Goal: Task Accomplishment & Management: Manage account settings

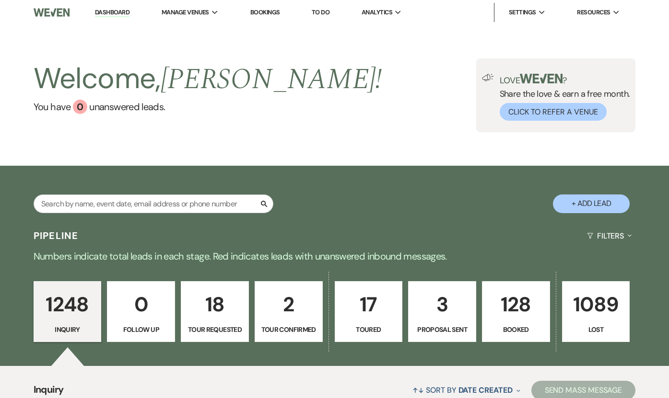
scroll to position [222, 0]
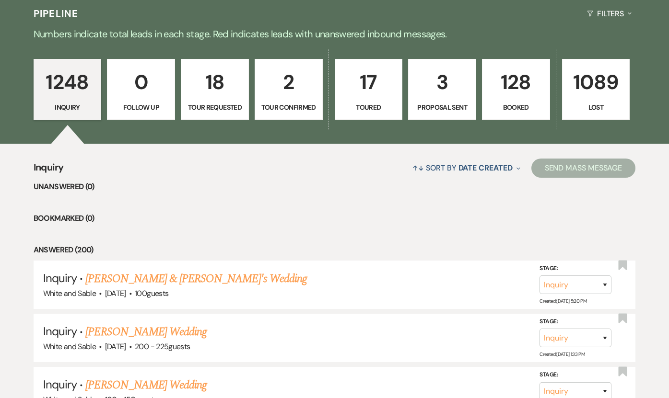
click at [165, 278] on link "[PERSON_NAME] & [PERSON_NAME]'s Wedding" at bounding box center [195, 278] width 221 height 17
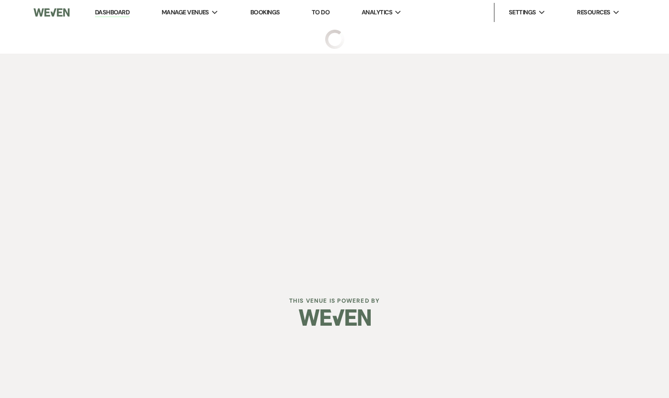
select select "7"
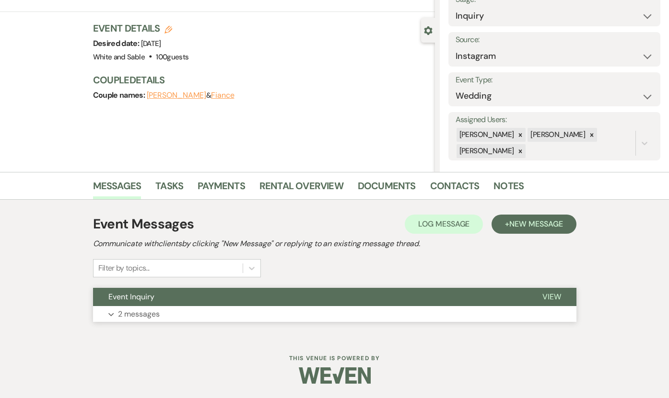
click at [202, 296] on button "Event Inquiry" at bounding box center [310, 297] width 434 height 18
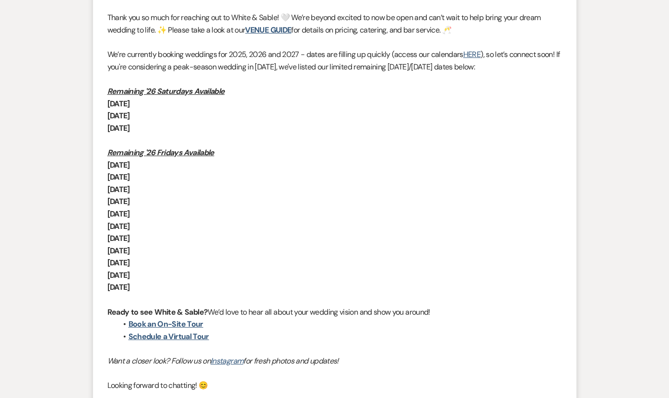
scroll to position [624, 0]
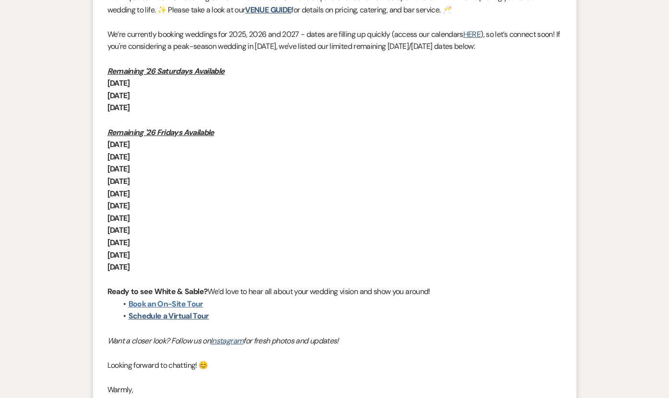
click at [191, 305] on link "Book an On-Site Tour" at bounding box center [165, 304] width 75 height 10
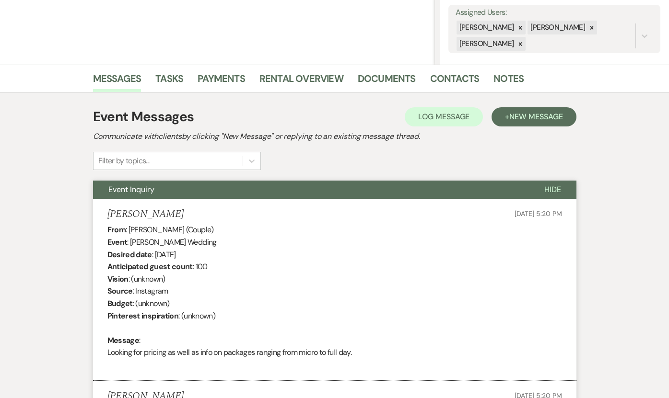
scroll to position [0, 0]
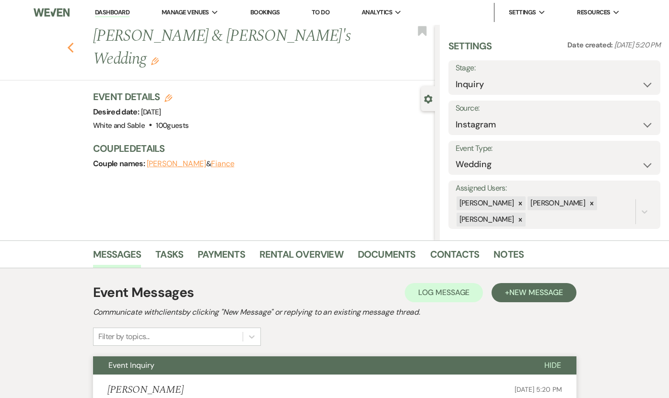
click at [71, 42] on icon "Previous" at bounding box center [70, 48] width 7 height 12
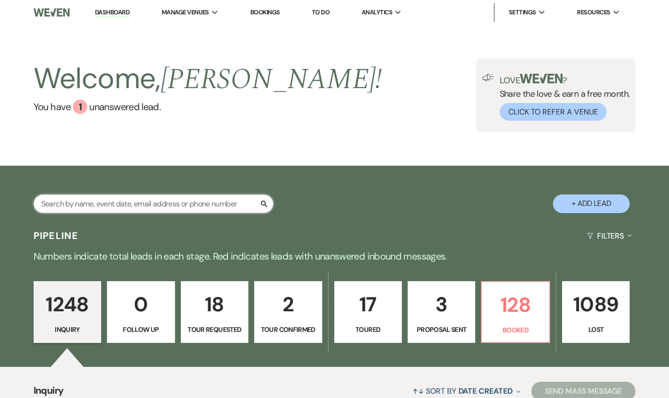
click at [208, 202] on input "text" at bounding box center [154, 204] width 240 height 19
paste input "[PERSON_NAME]"
type input "[PERSON_NAME]"
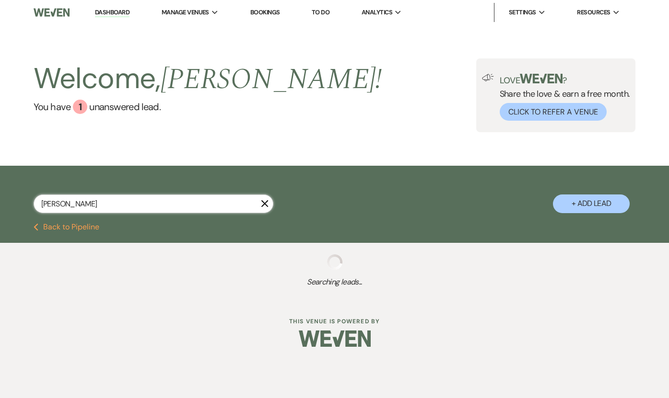
select select "8"
select select "6"
select select "8"
select select "6"
select select "8"
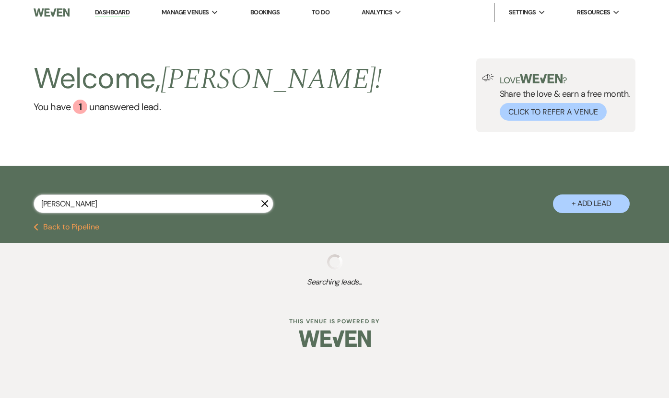
select select "7"
select select "8"
select select "7"
select select "8"
select select "10"
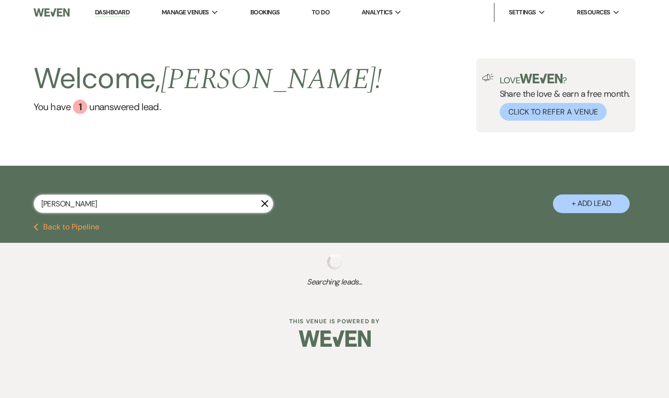
select select "8"
select select "2"
select select "8"
select select "2"
select select "8"
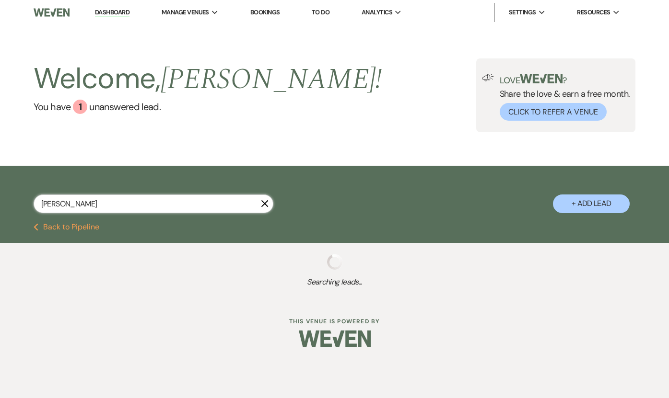
select select "2"
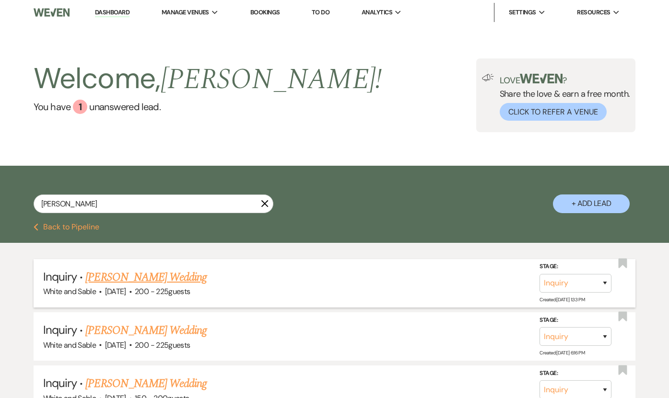
click at [136, 278] on link "[PERSON_NAME] Wedding" at bounding box center [145, 277] width 121 height 17
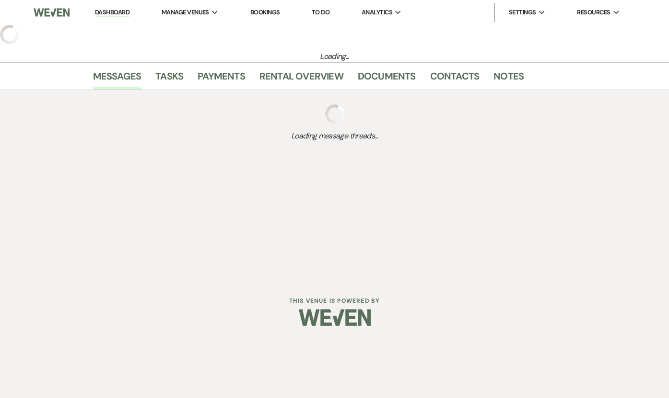
select select "5"
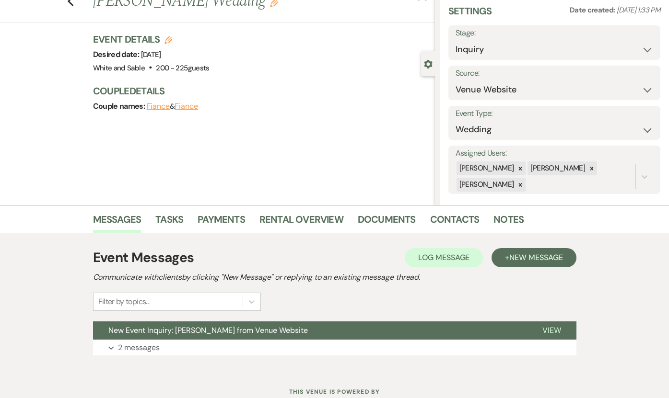
scroll to position [69, 0]
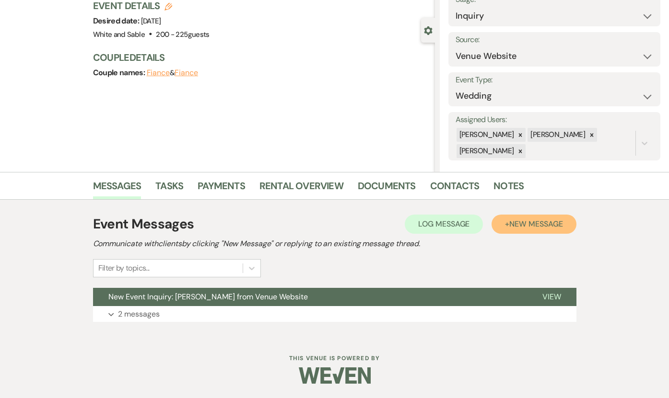
click at [558, 223] on span "New Message" at bounding box center [535, 224] width 53 height 10
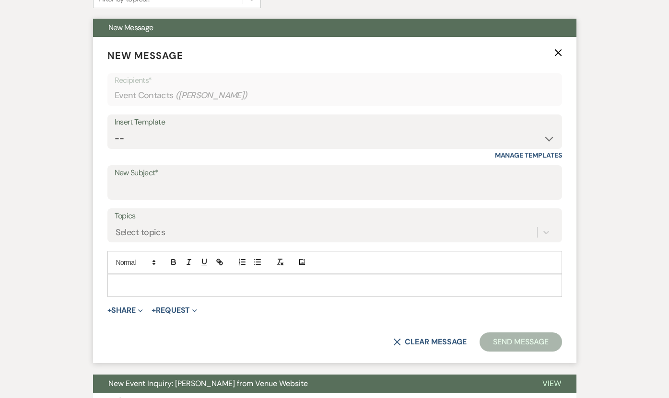
scroll to position [347, 0]
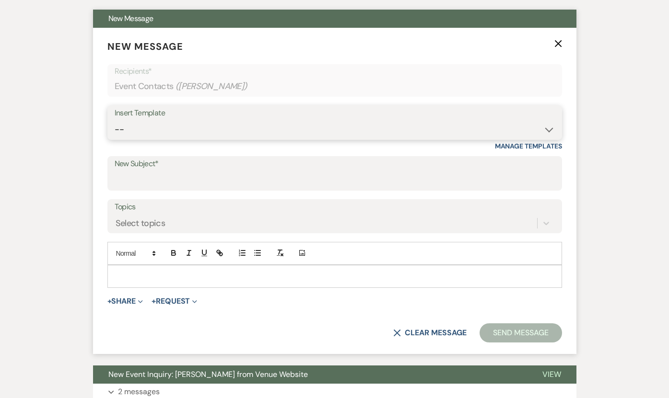
click at [186, 133] on select "-- Inquiry Response (Venue Guide) Schedule - Venue Tour Appt Confirmation Sched…" at bounding box center [335, 129] width 440 height 19
select select "4747"
click at [115, 120] on select "-- Inquiry Response (Venue Guide) Schedule - Venue Tour Appt Confirmation Sched…" at bounding box center [335, 129] width 440 height 19
type input "Pricing Breakdown + Additional Costs"
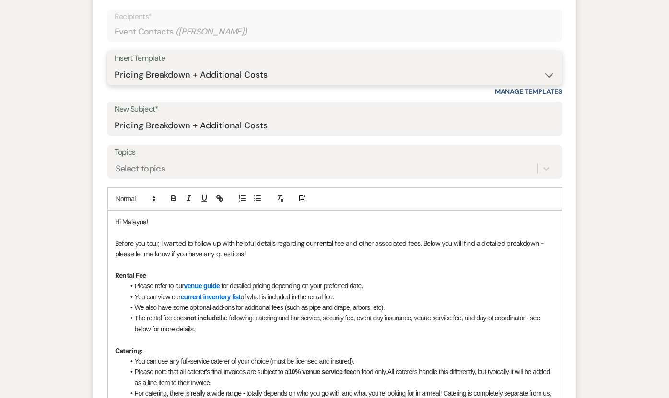
scroll to position [469, 0]
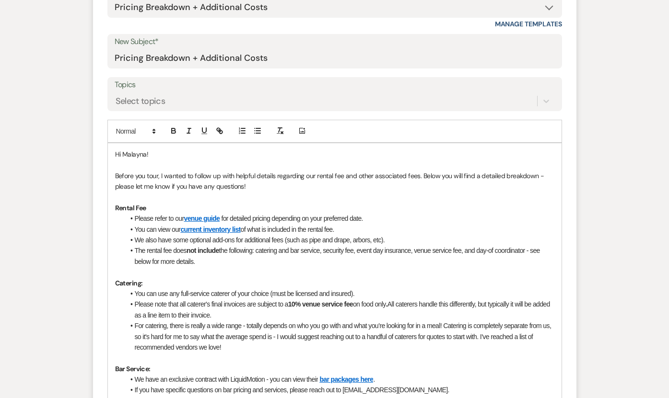
click at [226, 165] on p at bounding box center [334, 165] width 439 height 11
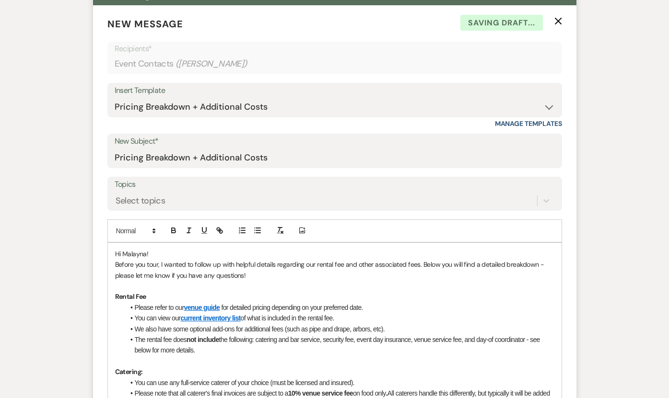
scroll to position [322, 0]
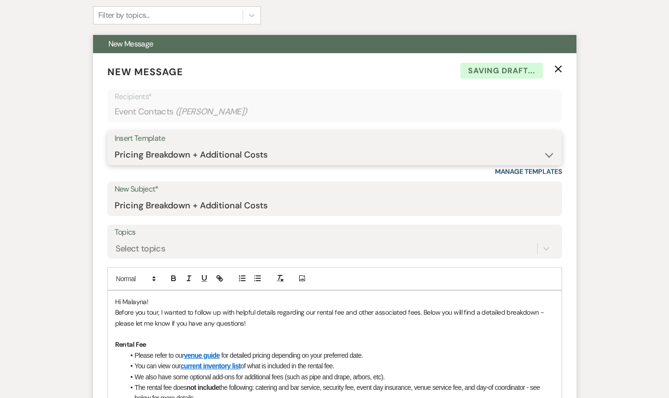
click at [279, 155] on select "-- Inquiry Response (Venue Guide) Schedule - Venue Tour Appt Confirmation Sched…" at bounding box center [335, 155] width 440 height 19
select select "4647"
click at [115, 146] on select "-- Inquiry Response (Venue Guide) Schedule - Venue Tour Appt Confirmation Sched…" at bounding box center [335, 155] width 440 height 19
type input "Your Upcoming Tour at White & Sable!"
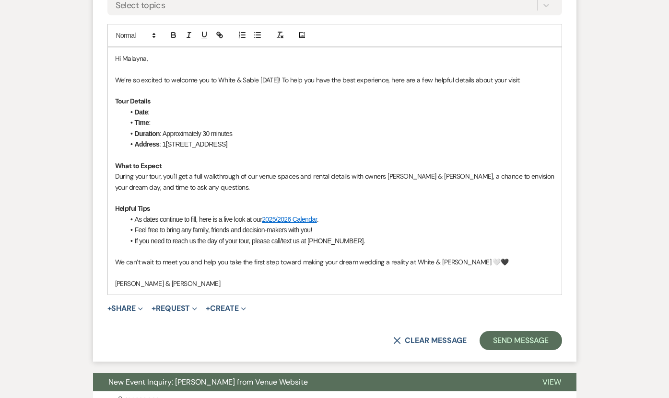
scroll to position [571, 0]
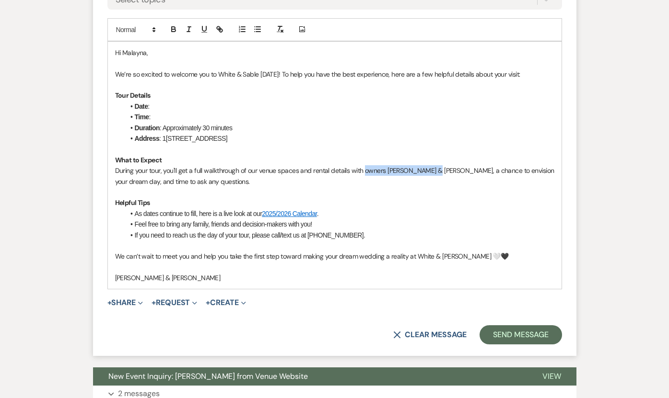
drag, startPoint x: 364, startPoint y: 171, endPoint x: 433, endPoint y: 167, distance: 69.1
click at [433, 167] on p "During your tour, you'll get a full walkthrough of our venue spaces and rental …" at bounding box center [334, 176] width 439 height 22
click at [227, 65] on p at bounding box center [334, 63] width 439 height 11
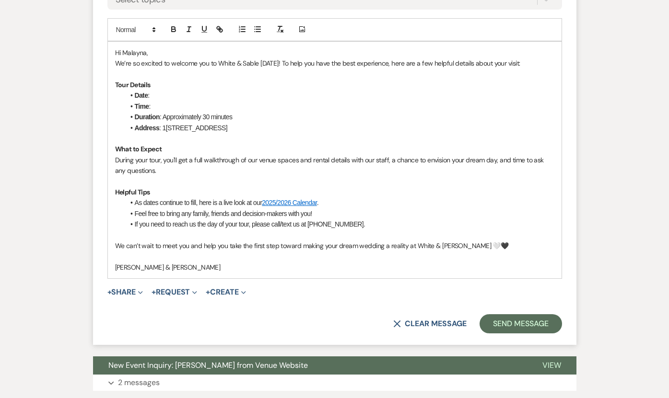
click at [114, 64] on div "Hi [PERSON_NAME], We’re so excited to welcome you to White & Sable [DATE]! To h…" at bounding box center [334, 160] width 453 height 237
click at [168, 95] on li "Date :" at bounding box center [339, 95] width 429 height 11
click at [164, 102] on li "Time :" at bounding box center [339, 106] width 429 height 11
drag, startPoint x: 274, startPoint y: 104, endPoint x: 179, endPoint y: 106, distance: 94.9
click at [179, 106] on li "Time : 10:45am - [DATE]" at bounding box center [339, 106] width 429 height 11
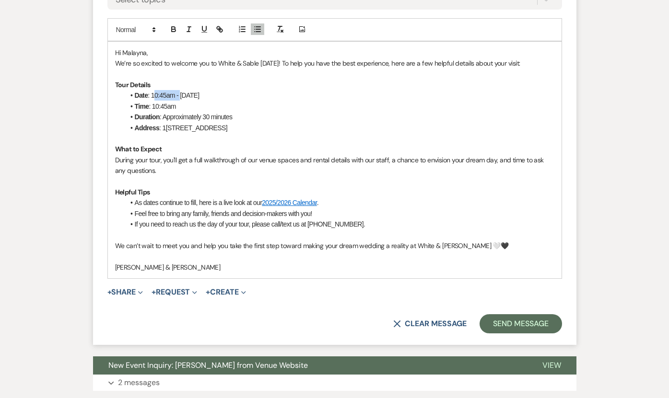
drag, startPoint x: 181, startPoint y: 91, endPoint x: 154, endPoint y: 92, distance: 27.4
click at [154, 92] on li "Date : 10:45am - [DATE]" at bounding box center [339, 95] width 429 height 11
click at [288, 81] on p "Tour Details" at bounding box center [334, 85] width 439 height 11
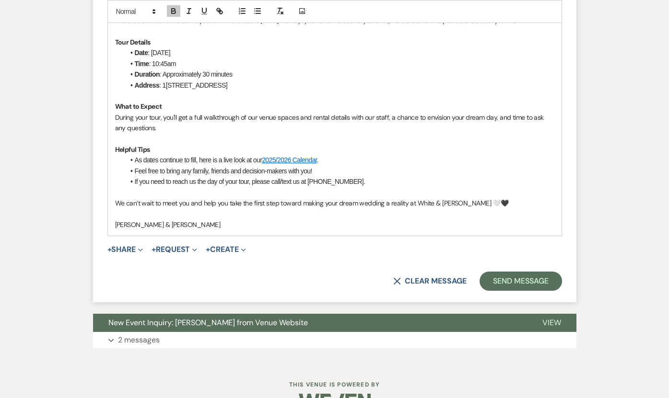
scroll to position [614, 0]
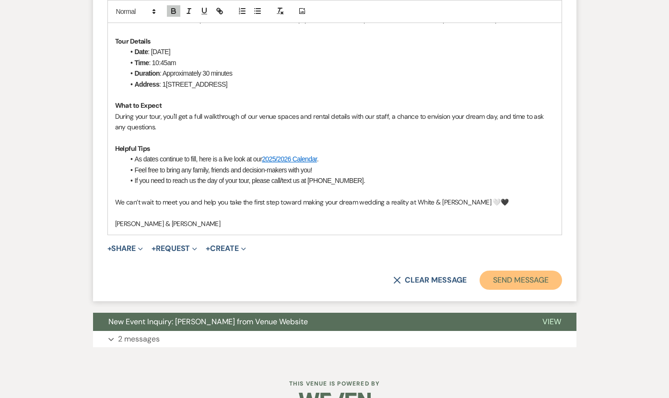
click at [506, 282] on button "Send Message" at bounding box center [520, 280] width 82 height 19
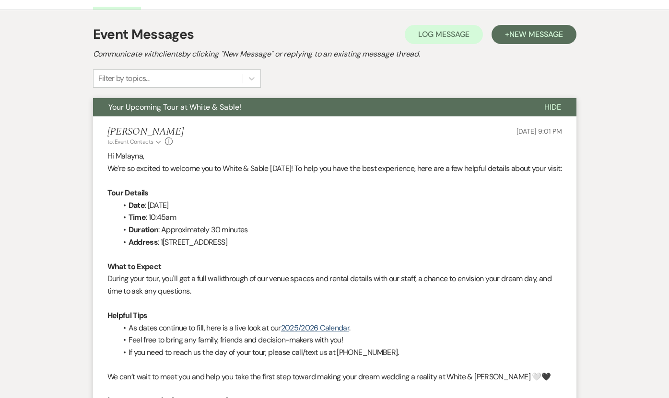
scroll to position [0, 0]
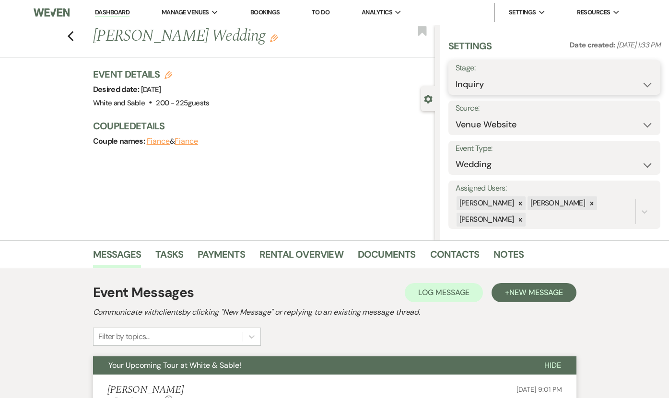
click at [519, 80] on select "Inquiry Follow Up Tour Requested Tour Confirmed Toured Proposal Sent Booked Lost" at bounding box center [553, 84] width 197 height 19
select select "2"
click at [455, 75] on select "Inquiry Follow Up Tour Requested Tour Confirmed Toured Proposal Sent Booked Lost" at bounding box center [553, 84] width 197 height 19
click at [423, 27] on use "button" at bounding box center [421, 31] width 9 height 10
click at [641, 75] on button "Save" at bounding box center [637, 77] width 45 height 19
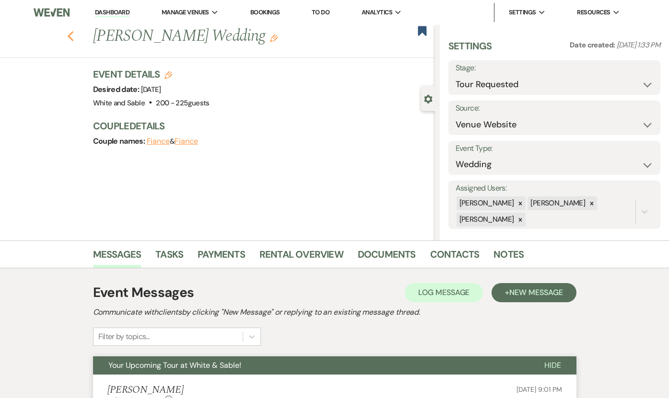
click at [71, 36] on icon "Previous" at bounding box center [70, 37] width 7 height 12
select select "2"
select select "8"
select select "6"
select select "8"
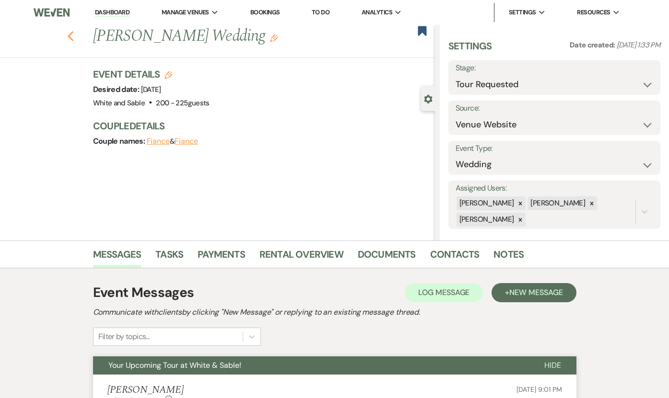
select select "6"
select select "8"
select select "7"
select select "8"
select select "7"
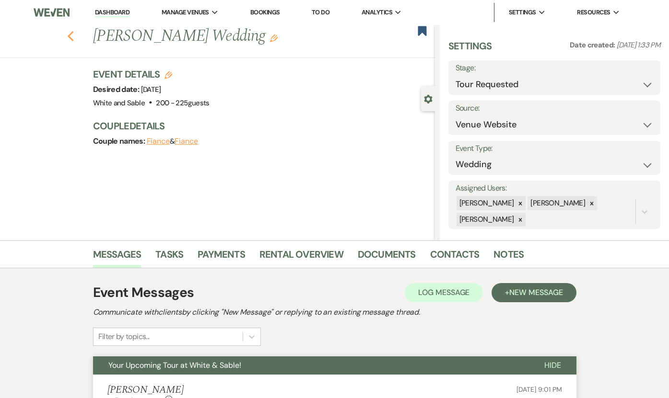
select select "8"
select select "10"
select select "8"
select select "2"
select select "8"
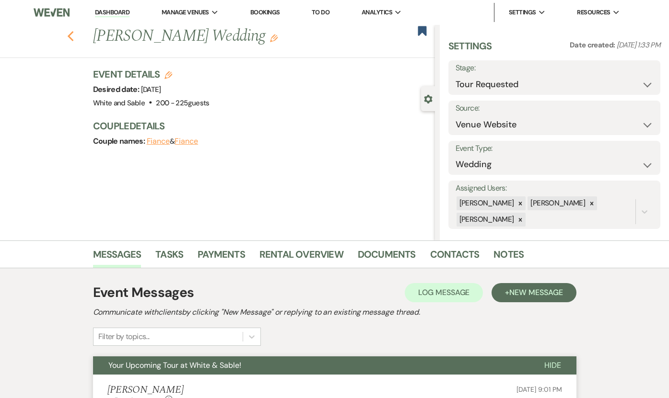
select select "2"
select select "8"
select select "2"
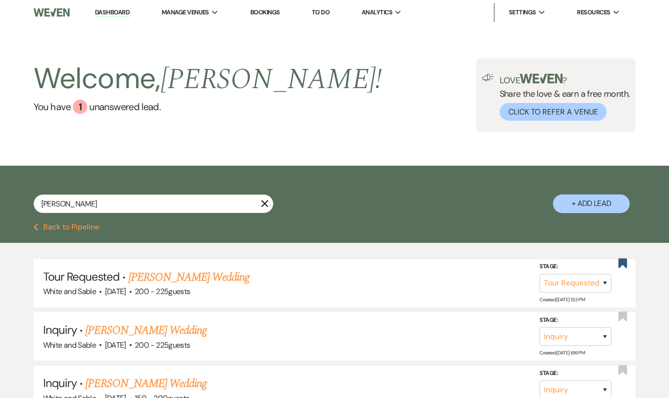
click at [117, 12] on link "Dashboard" at bounding box center [112, 12] width 35 height 9
select select "2"
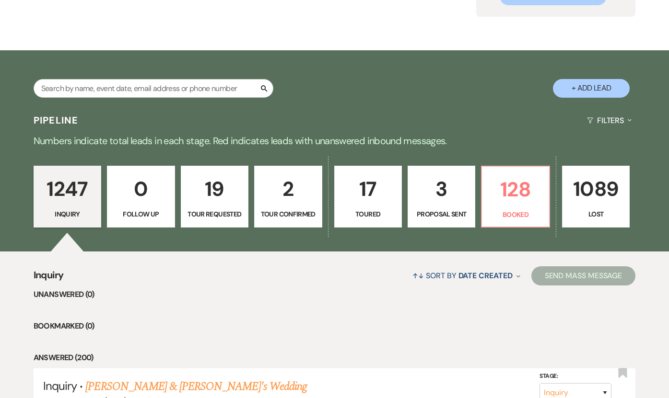
scroll to position [116, 0]
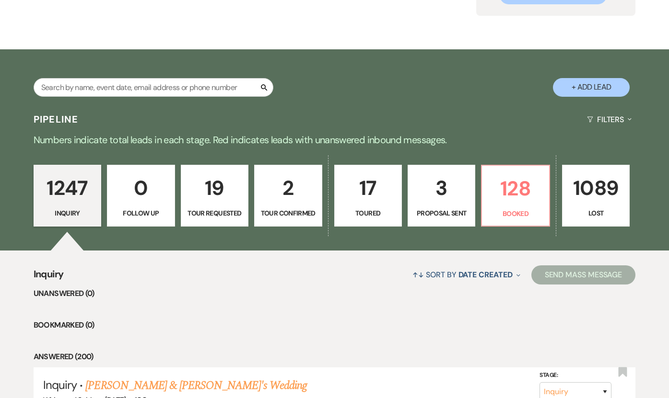
click at [457, 190] on p "3" at bounding box center [441, 188] width 55 height 32
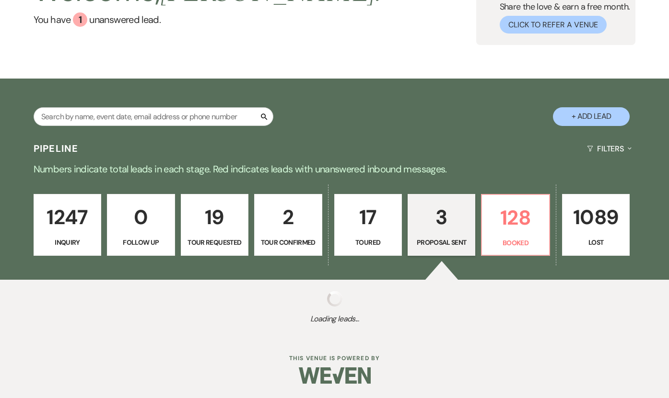
select select "6"
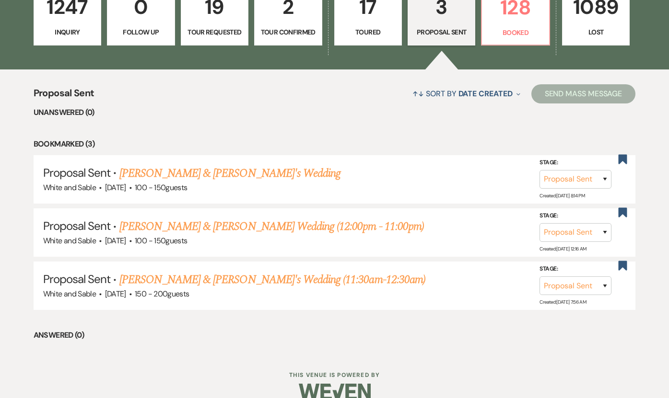
scroll to position [313, 0]
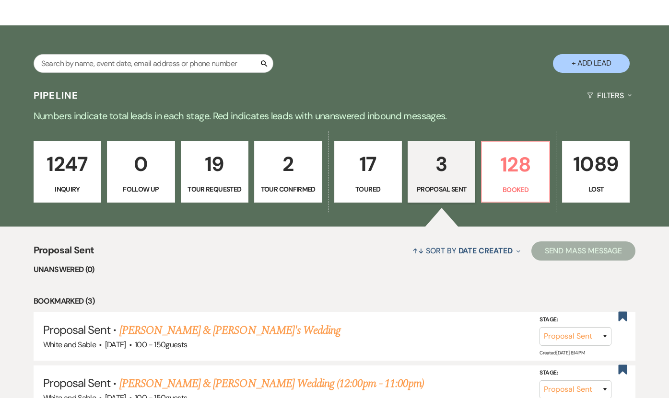
click at [203, 172] on p "19" at bounding box center [214, 164] width 55 height 32
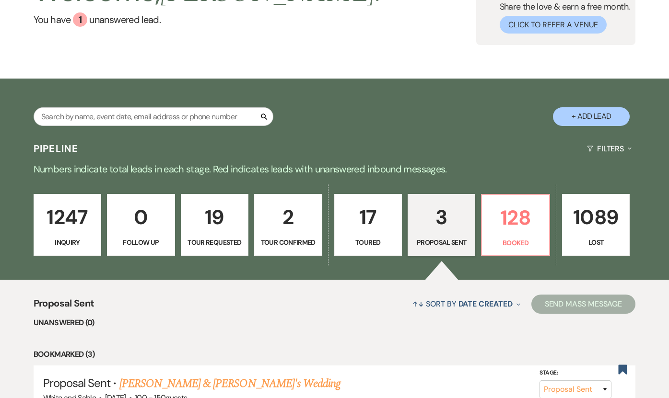
select select "2"
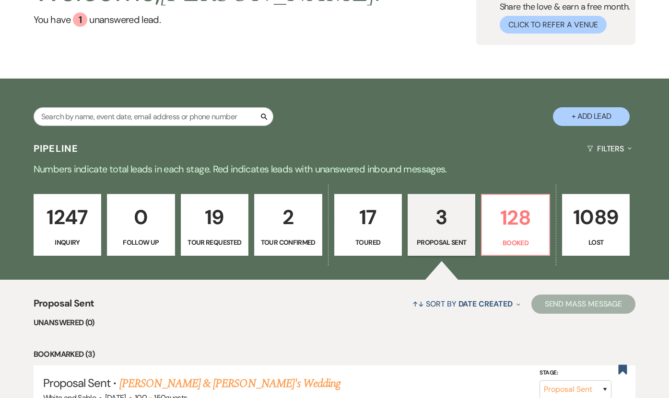
select select "2"
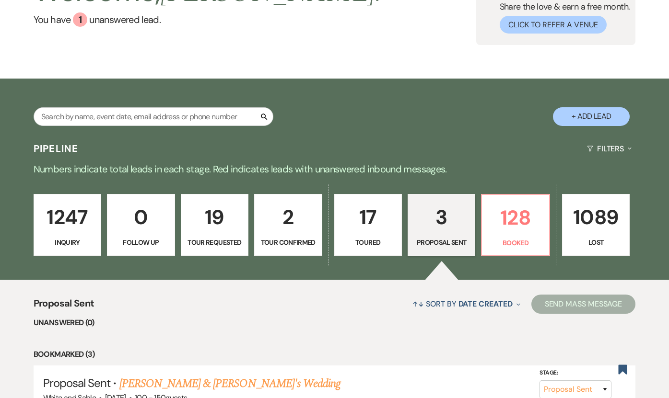
select select "2"
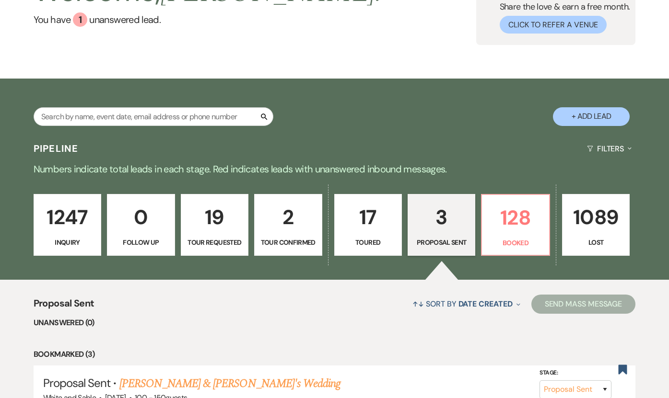
select select "2"
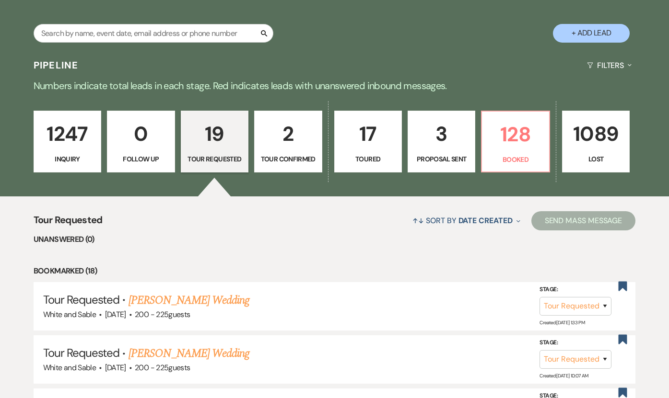
scroll to position [100, 0]
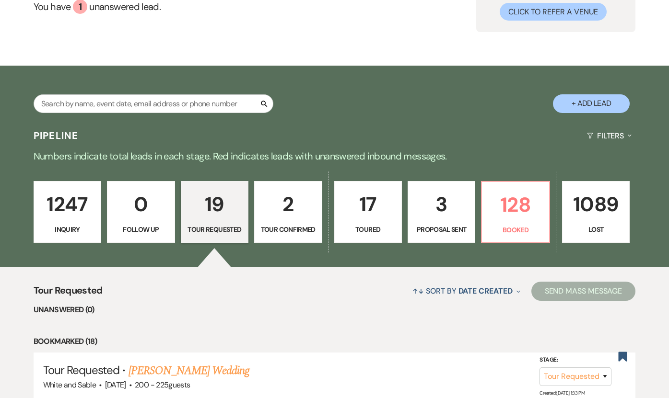
click at [50, 205] on p "1247" at bounding box center [67, 204] width 55 height 32
